Goal: Task Accomplishment & Management: Manage account settings

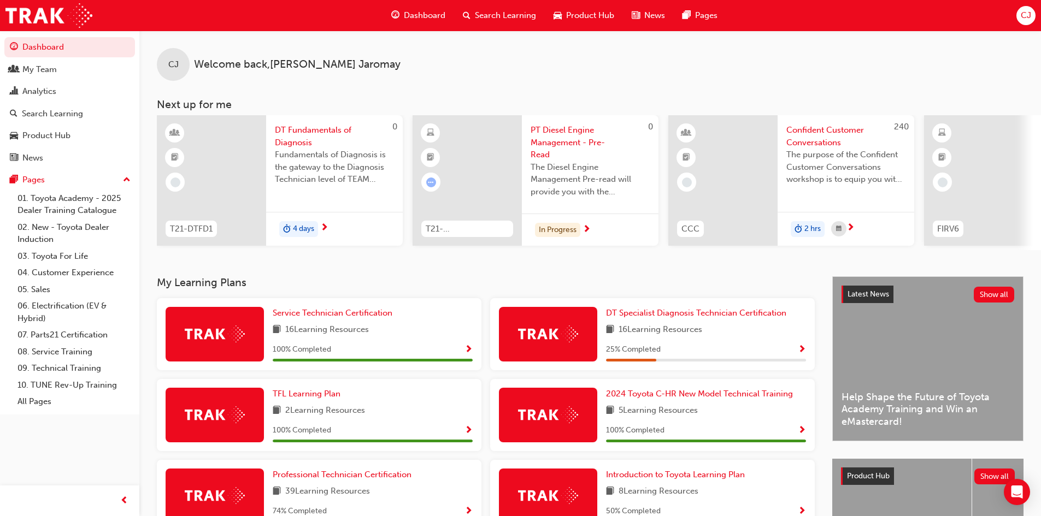
click at [1029, 19] on span "CJ" at bounding box center [1025, 15] width 10 height 13
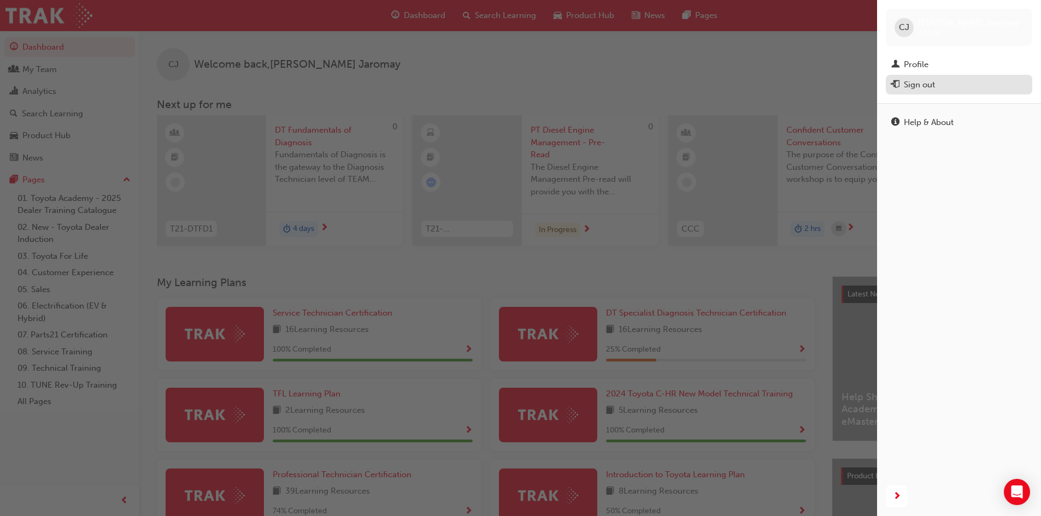
click at [915, 87] on div "Sign out" at bounding box center [918, 85] width 31 height 13
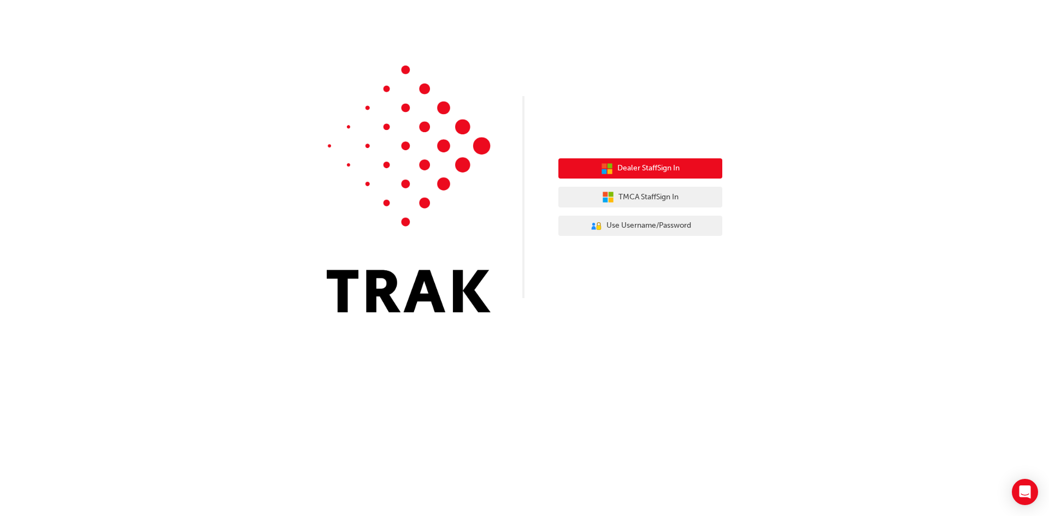
click at [655, 169] on span "Dealer Staff Sign In" at bounding box center [648, 168] width 62 height 13
